Goal: Information Seeking & Learning: Learn about a topic

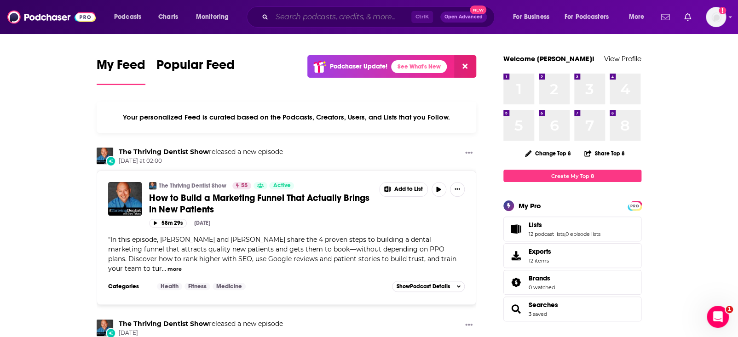
click at [389, 17] on input "Search podcasts, credits, & more..." at bounding box center [341, 17] width 139 height 15
click at [386, 15] on input "Search podcasts, credits, & more..." at bounding box center [341, 17] width 139 height 15
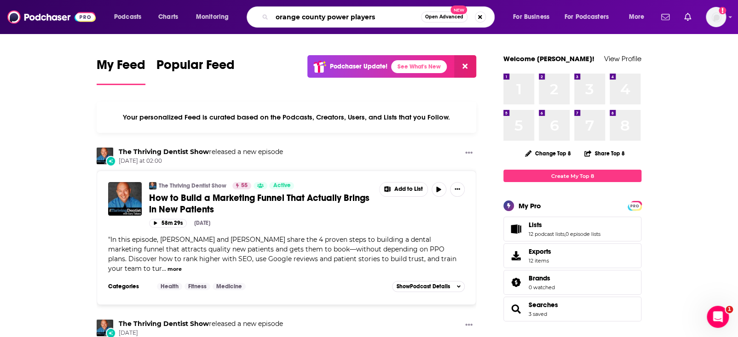
type input "orange county power players"
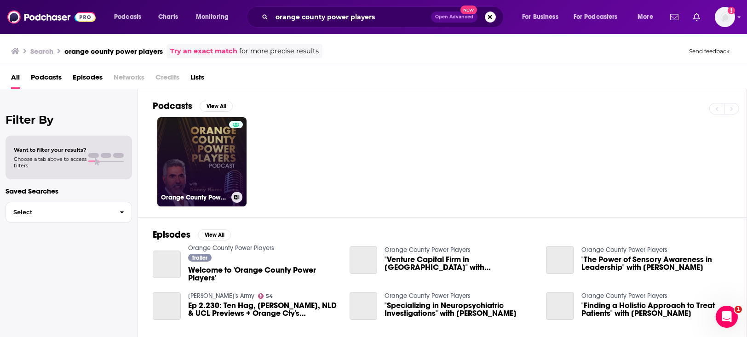
click at [206, 150] on link "Orange County Power Players" at bounding box center [201, 161] width 89 height 89
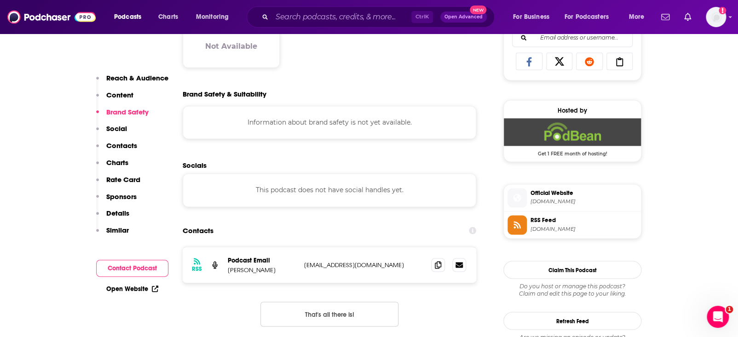
scroll to position [613, 0]
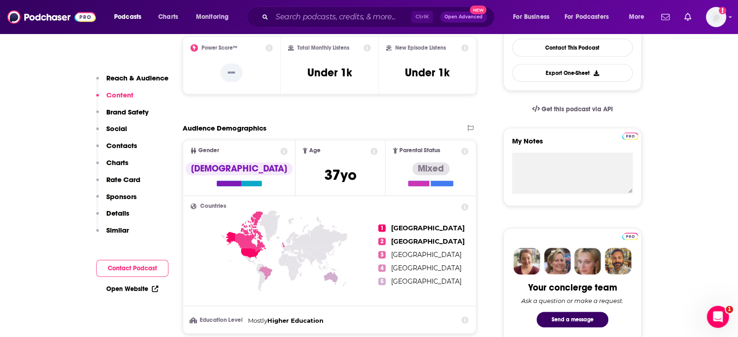
scroll to position [306, 0]
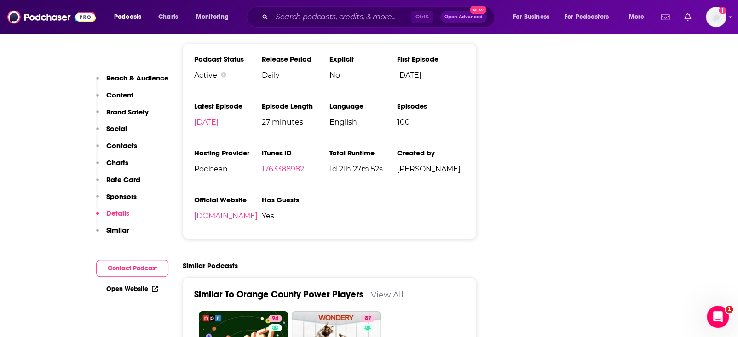
scroll to position [1165, 0]
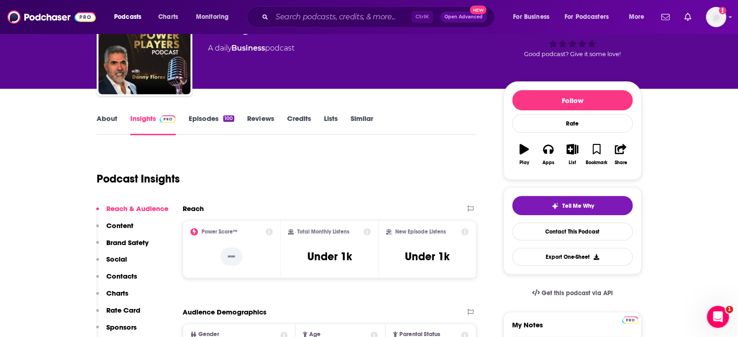
scroll to position [0, 0]
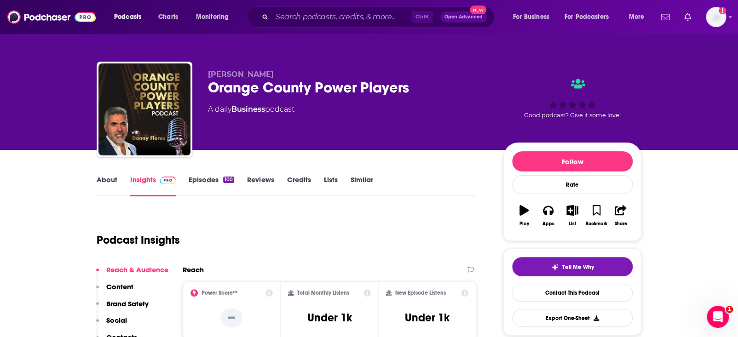
click at [107, 183] on link "About" at bounding box center [107, 185] width 21 height 21
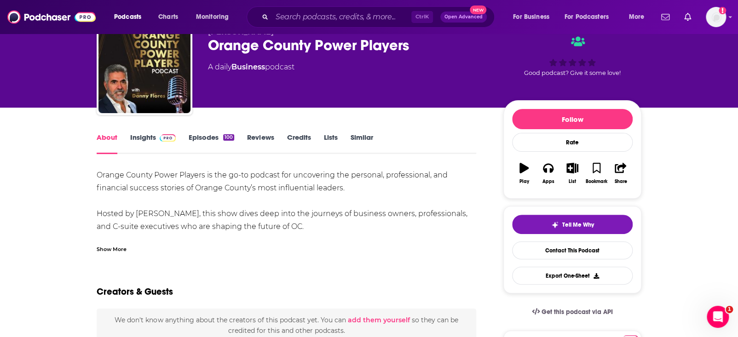
scroll to position [61, 0]
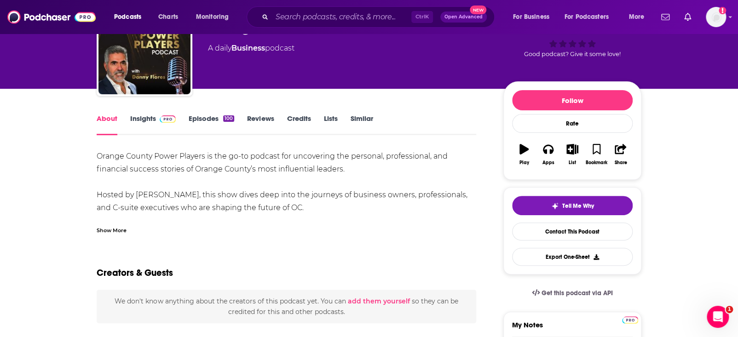
click at [102, 227] on div "Show More" at bounding box center [112, 229] width 30 height 9
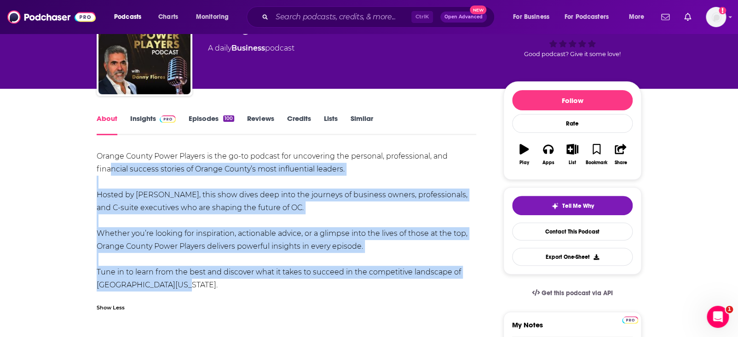
scroll to position [61, 0]
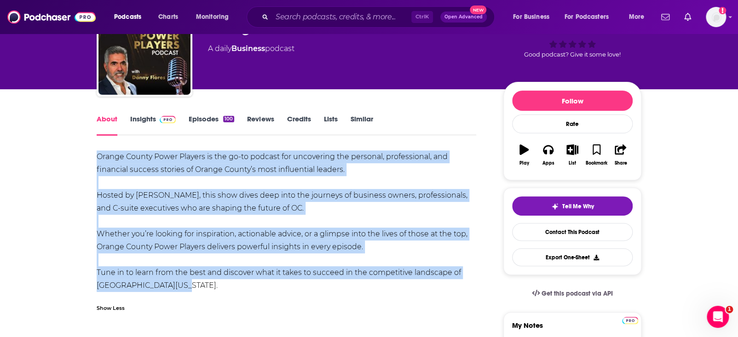
drag, startPoint x: 178, startPoint y: 282, endPoint x: 94, endPoint y: 157, distance: 150.6
copy div "Orange County Power Players is the go-to podcast for uncovering the personal, p…"
